Goal: Information Seeking & Learning: Learn about a topic

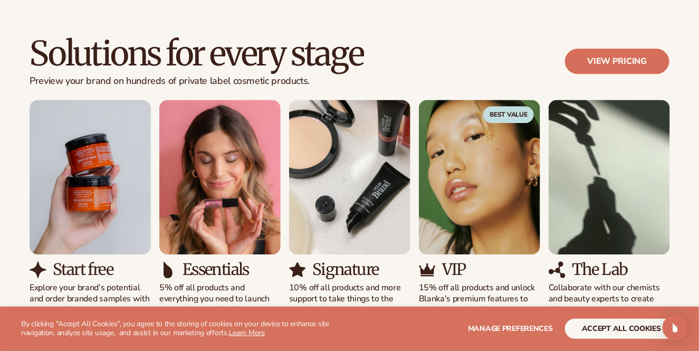
scroll to position [950, 0]
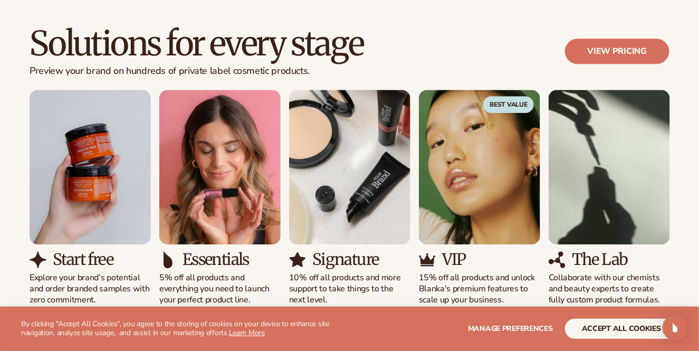
click at [366, 183] on img "3 / 5" at bounding box center [349, 167] width 121 height 155
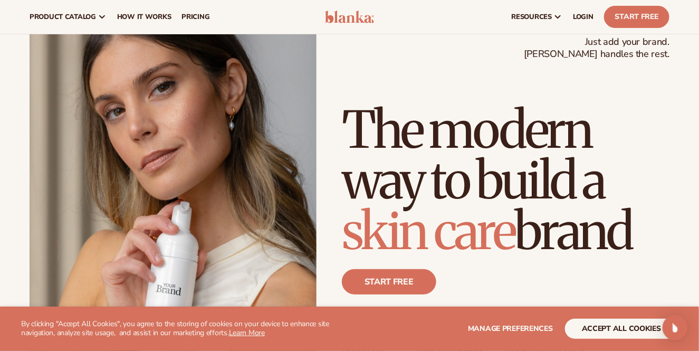
scroll to position [0, 0]
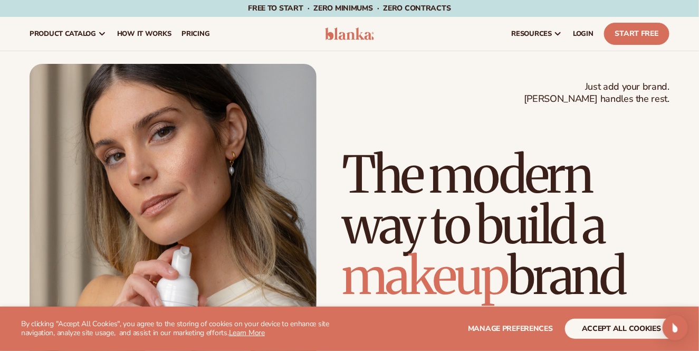
click at [348, 33] on img at bounding box center [350, 33] width 50 height 13
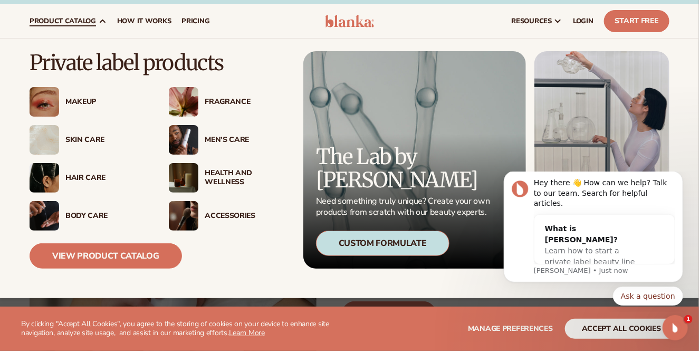
scroll to position [35, 0]
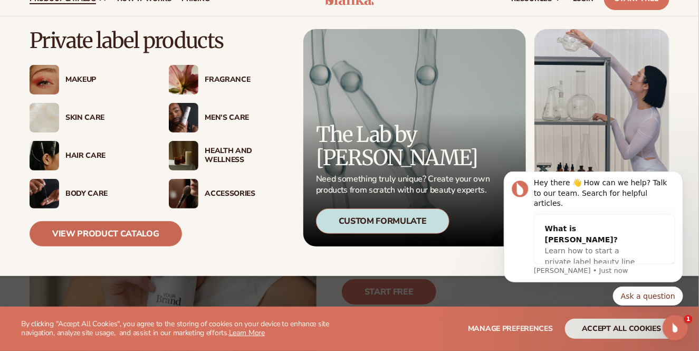
click at [92, 232] on link "View Product Catalog" at bounding box center [106, 233] width 152 height 25
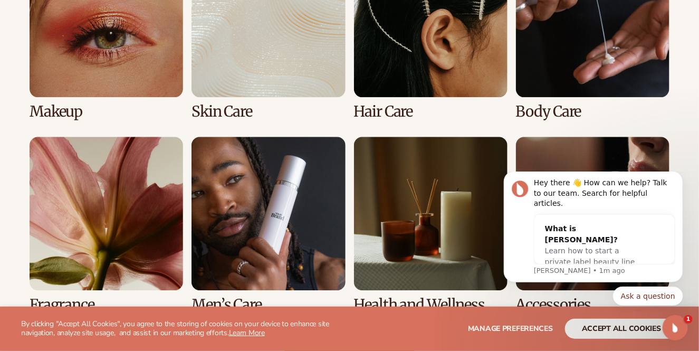
scroll to position [871, 0]
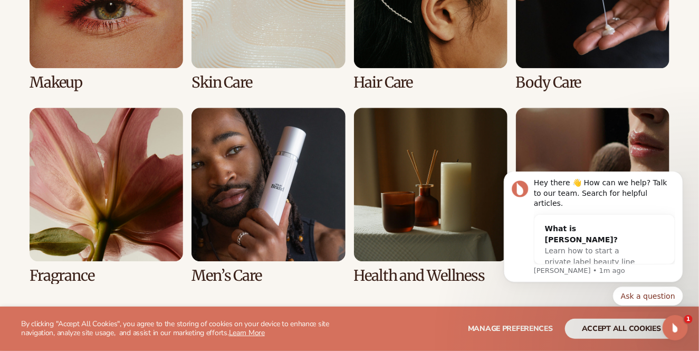
click at [92, 197] on link "5 / 8" at bounding box center [107, 196] width 154 height 176
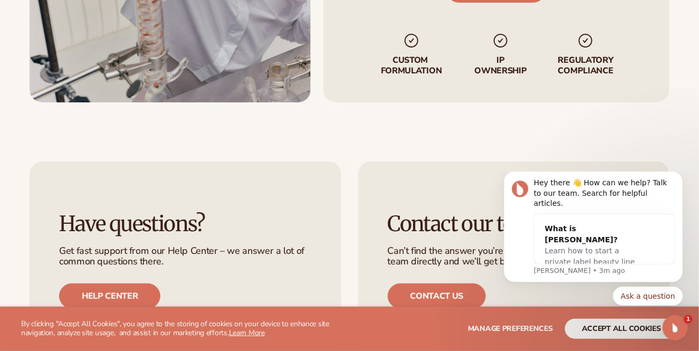
scroll to position [1504, 0]
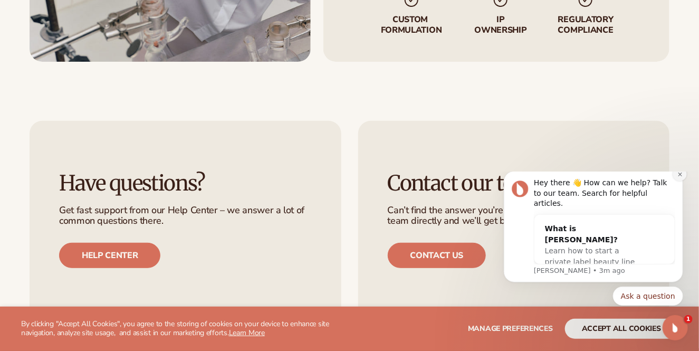
click at [678, 177] on icon "Dismiss notification" at bounding box center [680, 174] width 6 height 6
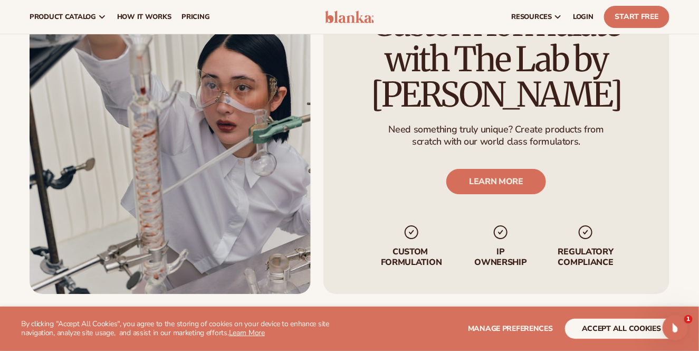
scroll to position [1259, 0]
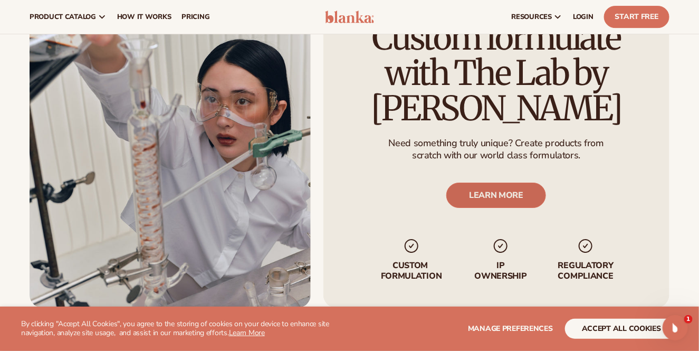
click at [495, 198] on link "LEARN MORE" at bounding box center [497, 195] width 100 height 25
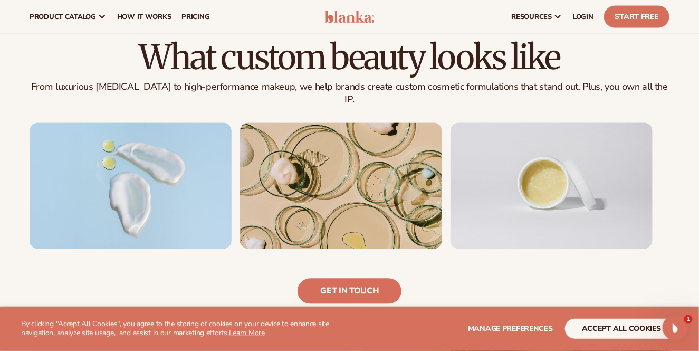
scroll to position [633, 0]
